Goal: Information Seeking & Learning: Learn about a topic

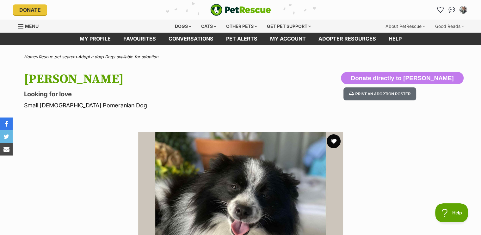
click at [334, 140] on button "favourite" at bounding box center [334, 141] width 14 height 14
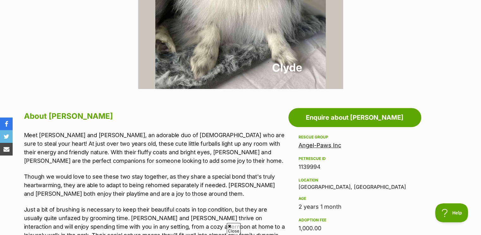
scroll to position [316, 0]
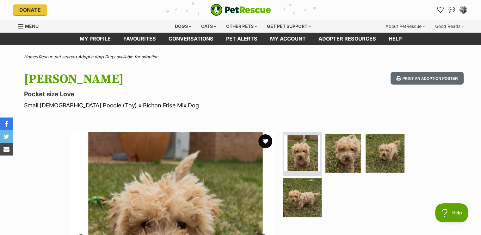
click at [268, 140] on button "favourite" at bounding box center [265, 141] width 14 height 14
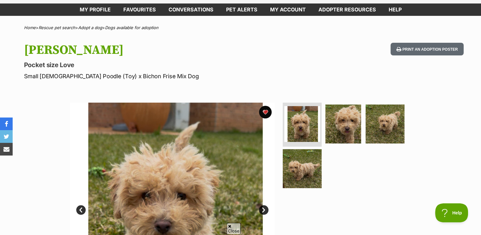
scroll to position [127, 0]
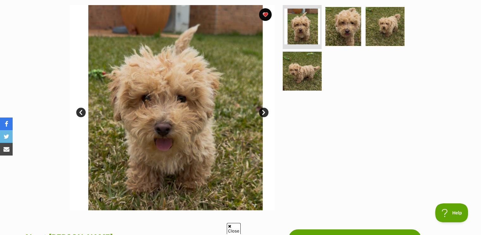
click at [262, 111] on link "Next" at bounding box center [263, 112] width 9 height 9
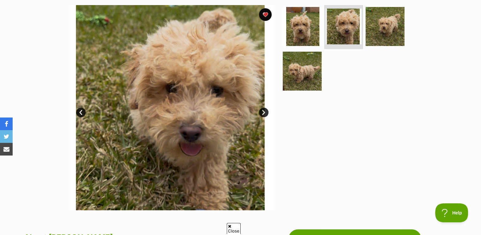
click at [262, 112] on link "Next" at bounding box center [263, 112] width 9 height 9
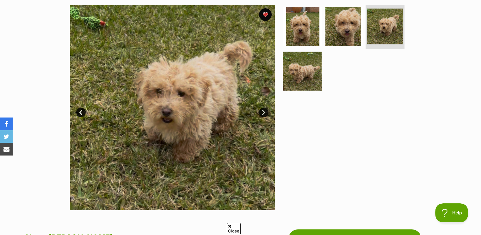
click at [262, 112] on link "Next" at bounding box center [263, 112] width 9 height 9
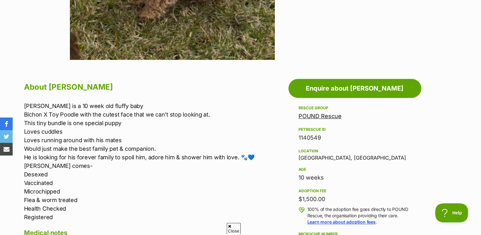
scroll to position [221, 0]
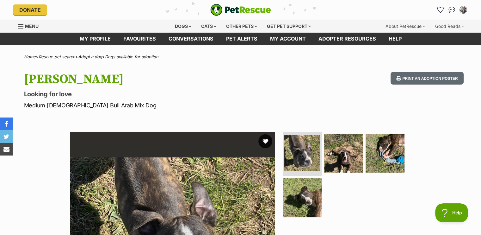
click at [266, 140] on button "favourite" at bounding box center [265, 141] width 14 height 14
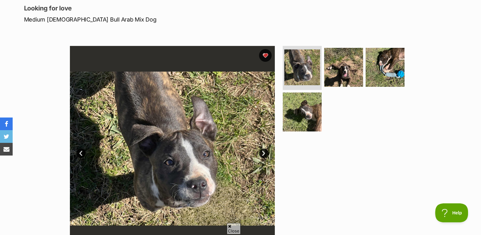
scroll to position [95, 0]
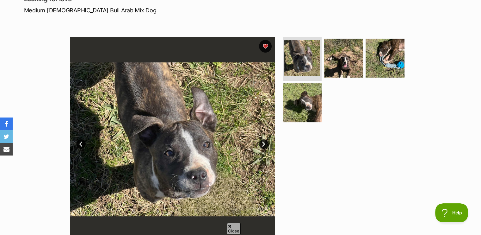
click at [263, 142] on link "Next" at bounding box center [263, 143] width 9 height 9
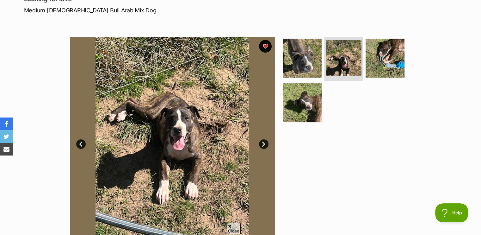
click at [263, 142] on link "Next" at bounding box center [263, 143] width 9 height 9
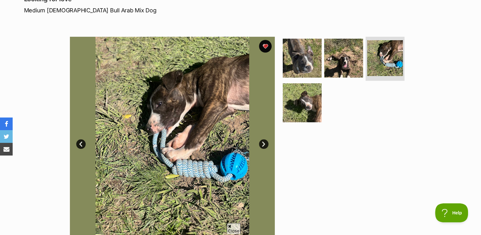
click at [263, 142] on link "Next" at bounding box center [263, 143] width 9 height 9
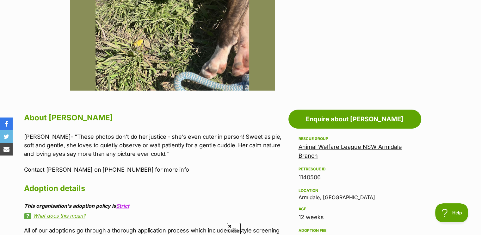
scroll to position [285, 0]
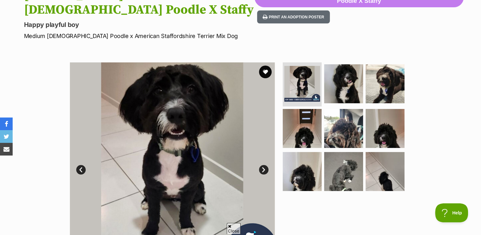
scroll to position [95, 0]
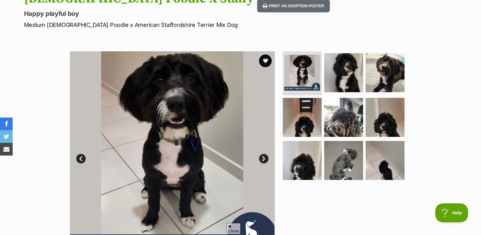
click at [261, 154] on link "Next" at bounding box center [263, 158] width 9 height 9
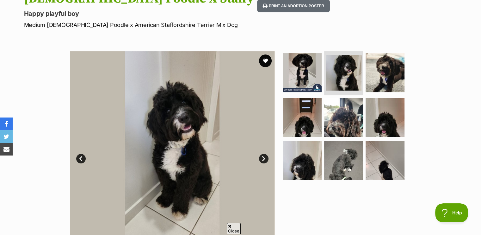
click at [261, 154] on link "Next" at bounding box center [263, 158] width 9 height 9
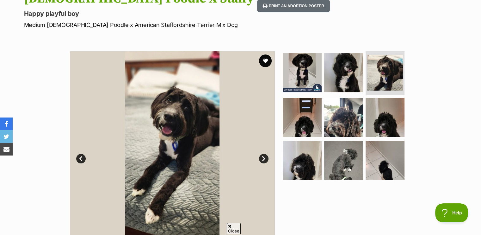
click at [261, 154] on link "Next" at bounding box center [263, 158] width 9 height 9
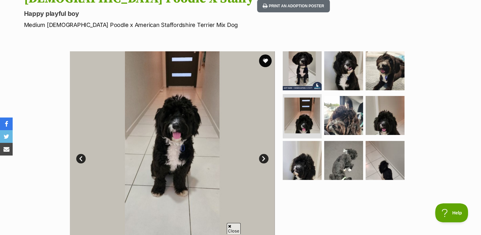
click at [262, 154] on link "Next" at bounding box center [263, 158] width 9 height 9
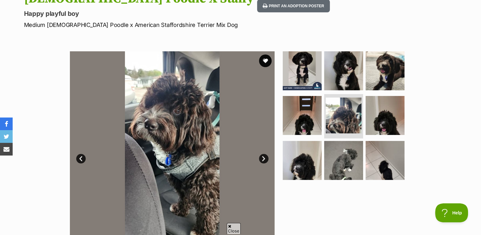
click at [262, 154] on link "Next" at bounding box center [263, 158] width 9 height 9
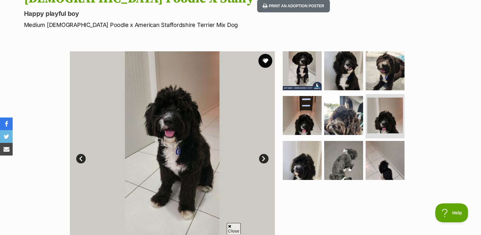
click at [266, 54] on button "favourite" at bounding box center [265, 61] width 14 height 14
click at [262, 154] on link "Next" at bounding box center [263, 158] width 9 height 9
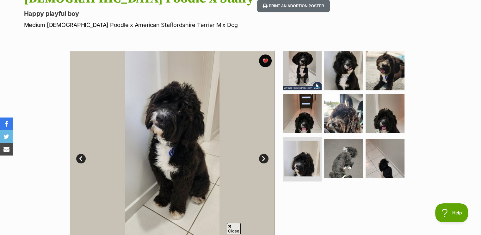
click at [262, 154] on link "Next" at bounding box center [263, 158] width 9 height 9
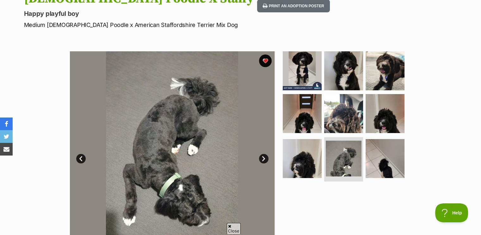
click at [262, 154] on link "Next" at bounding box center [263, 158] width 9 height 9
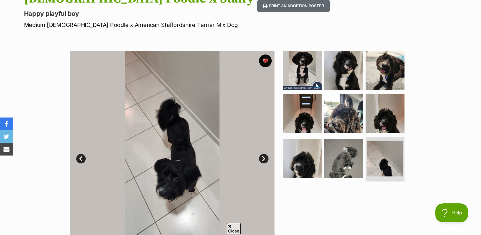
click at [262, 154] on link "Next" at bounding box center [263, 158] width 9 height 9
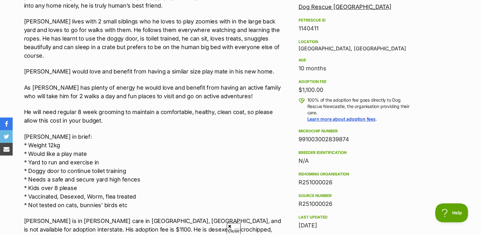
scroll to position [411, 0]
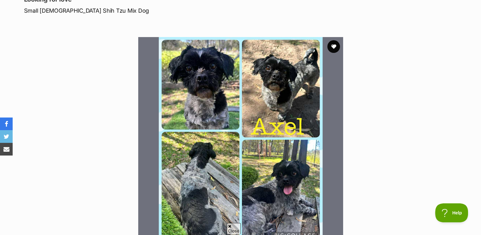
scroll to position [95, 0]
click at [332, 43] on button "favourite" at bounding box center [334, 46] width 14 height 14
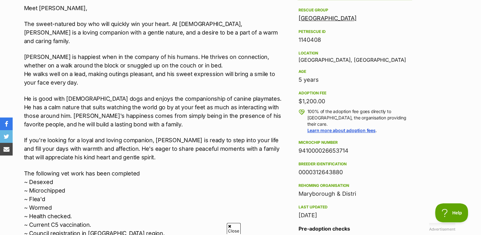
scroll to position [411, 0]
